Goal: Information Seeking & Learning: Learn about a topic

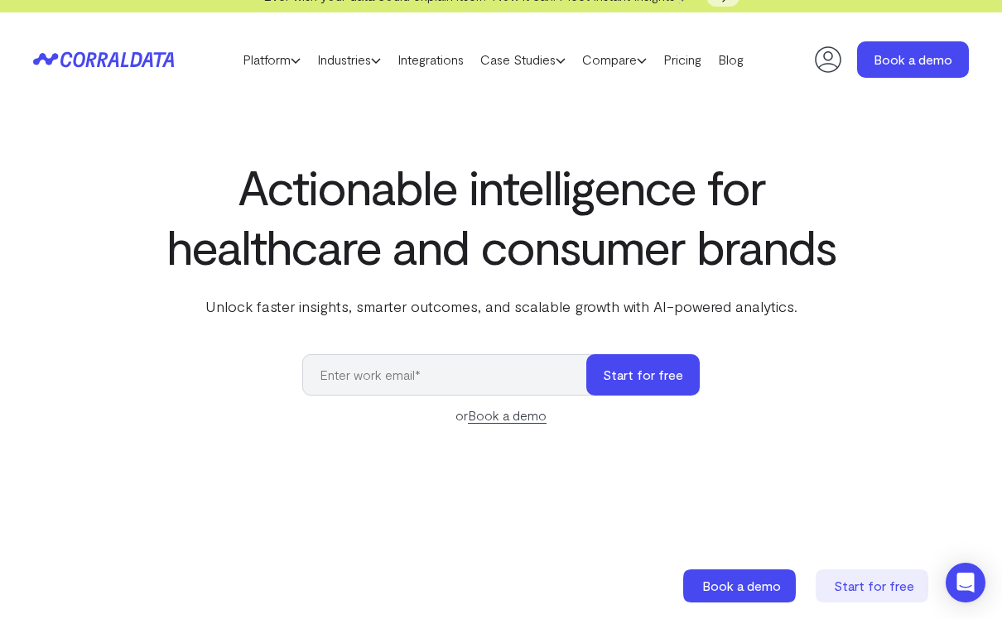
scroll to position [21, 0]
click at [826, 50] on icon at bounding box center [828, 58] width 33 height 33
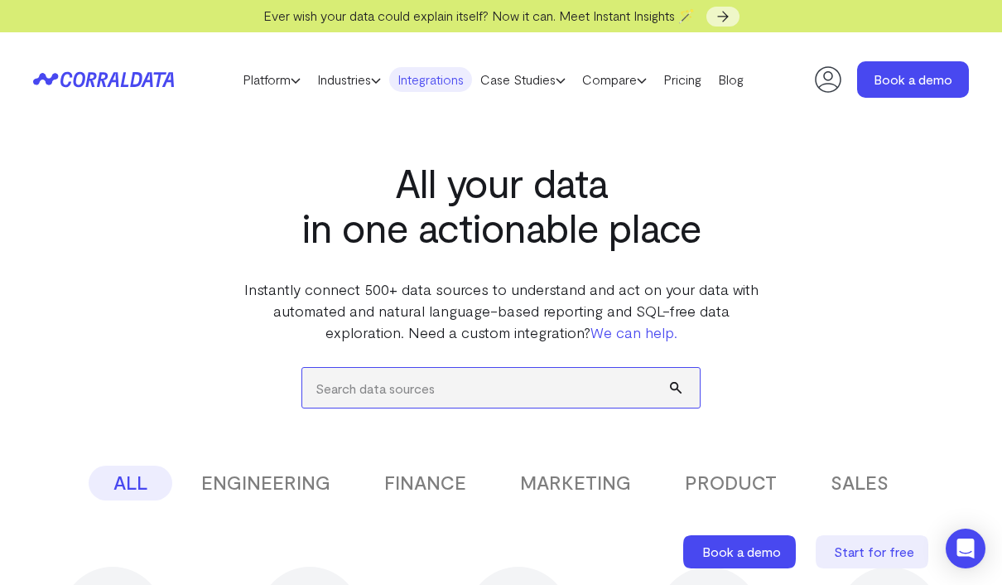
click at [547, 389] on input "search" at bounding box center [500, 388] width 397 height 40
click at [685, 388] on button "submit" at bounding box center [685, 388] width 30 height 40
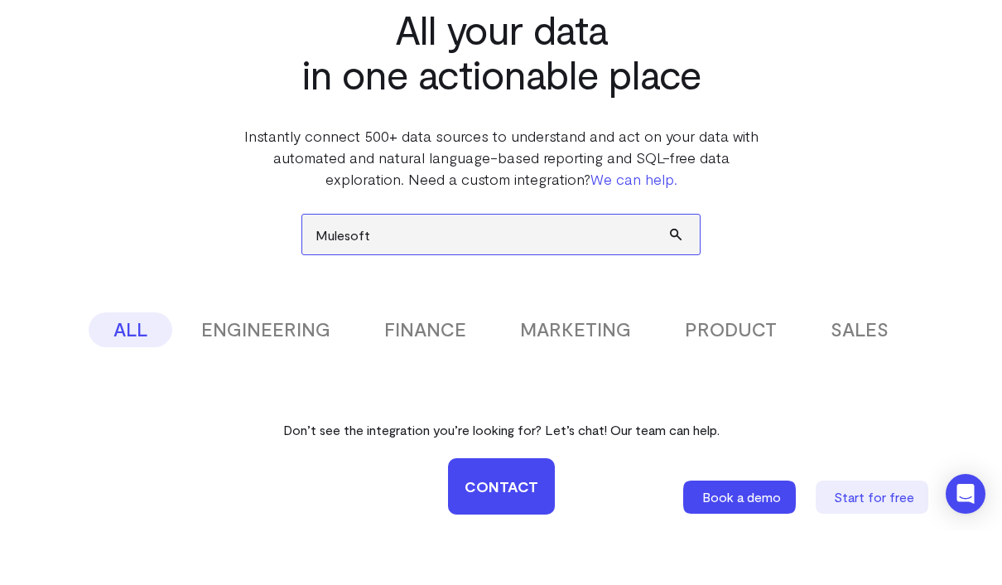
scroll to position [163, 0]
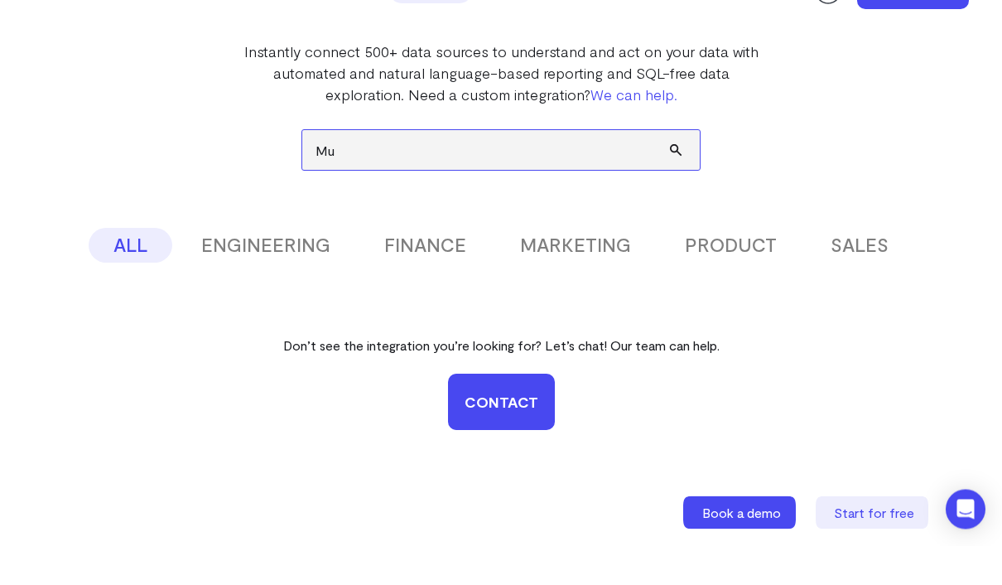
type input "M"
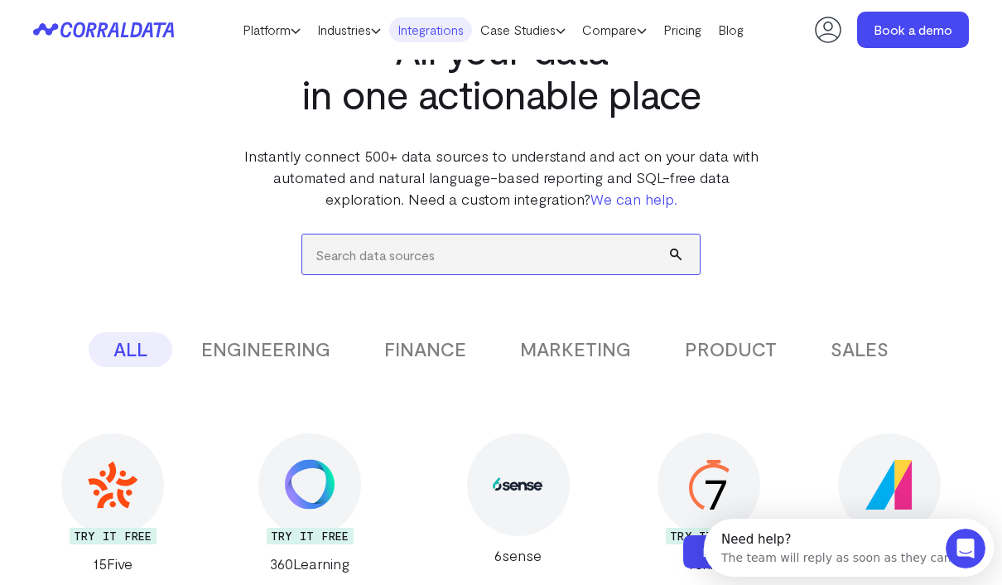
scroll to position [0, 0]
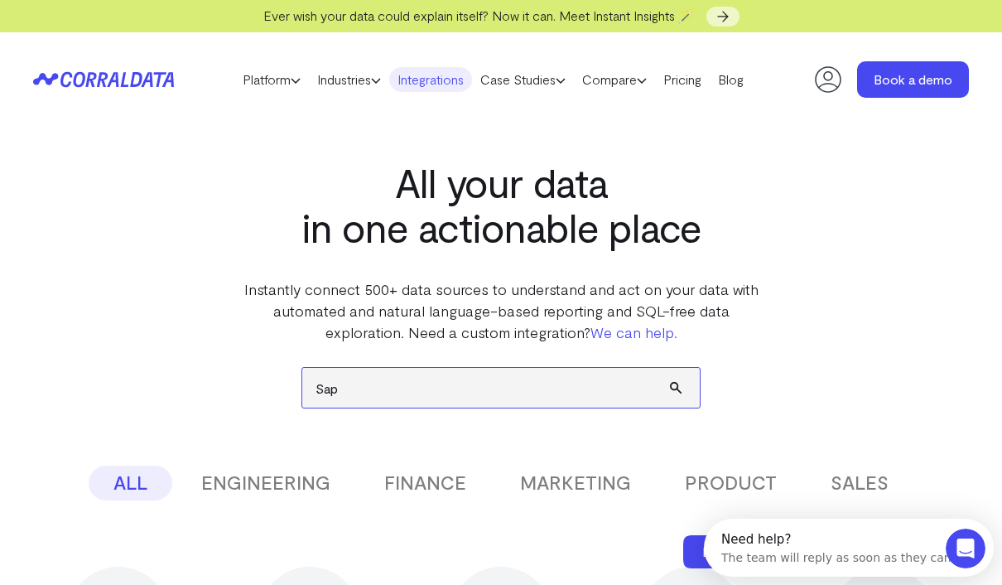
type input "Sap"
click at [685, 388] on button "submit" at bounding box center [685, 388] width 30 height 40
click at [670, 385] on icon "submit" at bounding box center [676, 388] width 12 height 12
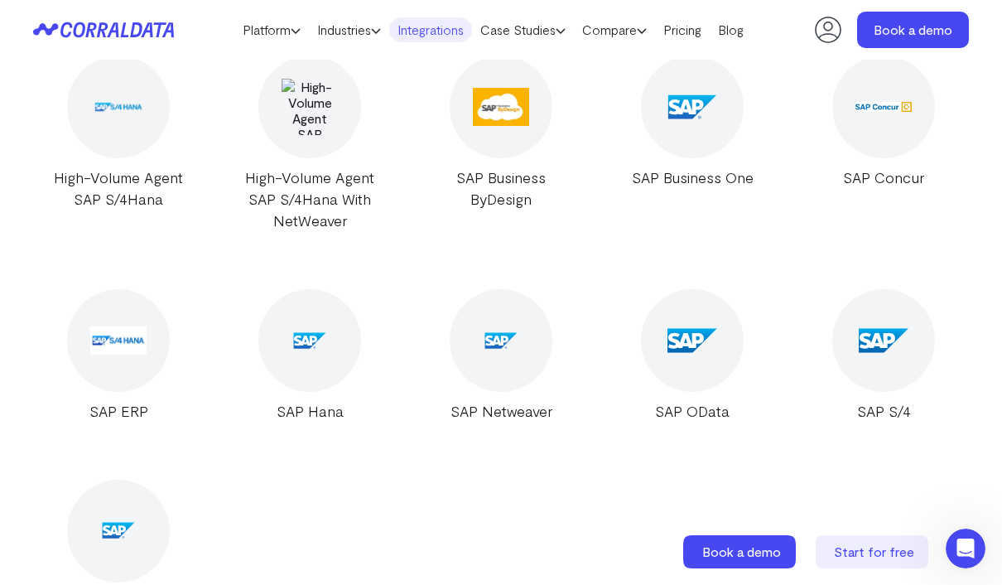
scroll to position [775, 0]
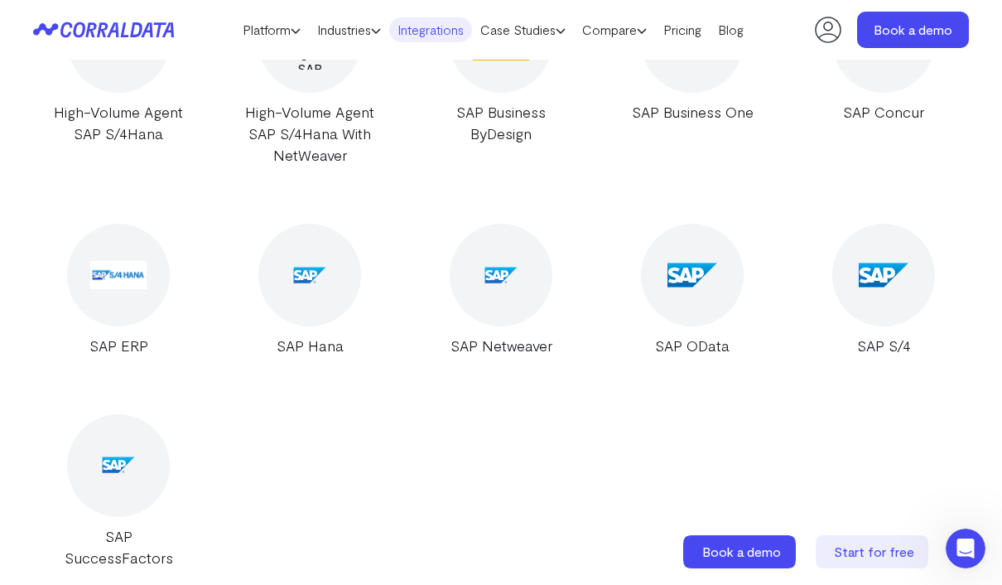
click at [129, 276] on img at bounding box center [118, 275] width 56 height 28
